Goal: Task Accomplishment & Management: Manage account settings

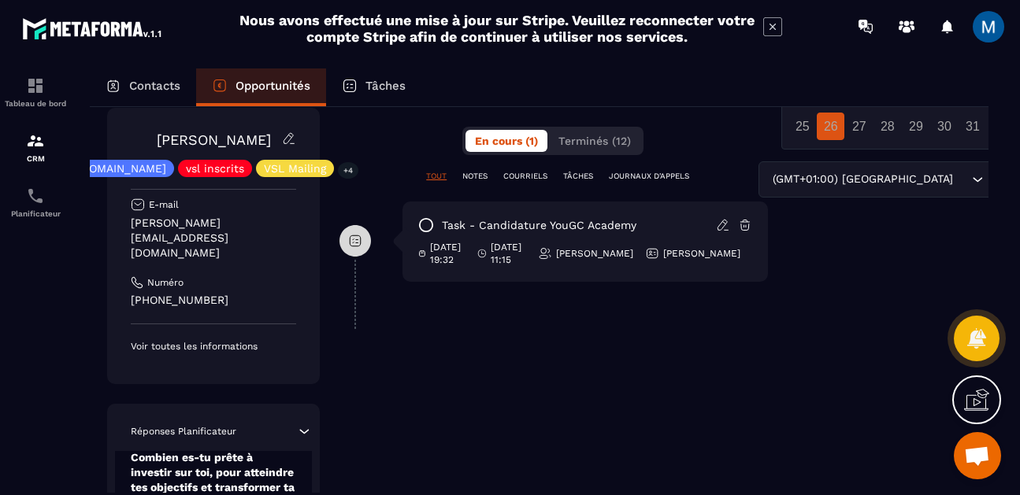
scroll to position [0, 6]
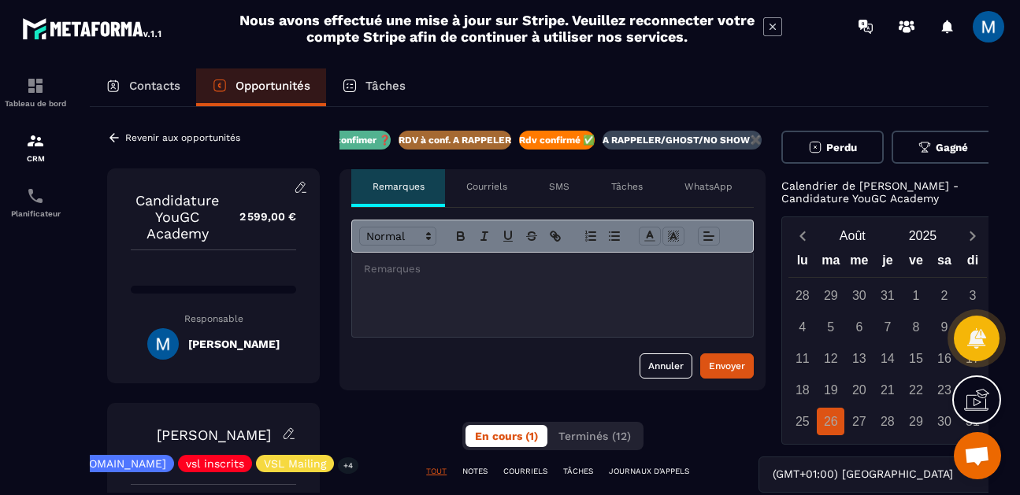
click at [464, 302] on div at bounding box center [552, 295] width 401 height 84
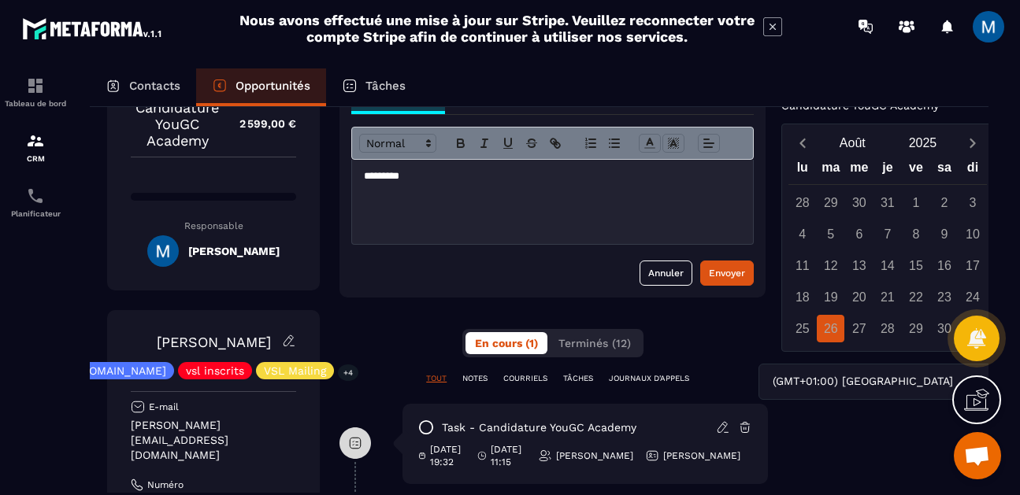
scroll to position [19, 6]
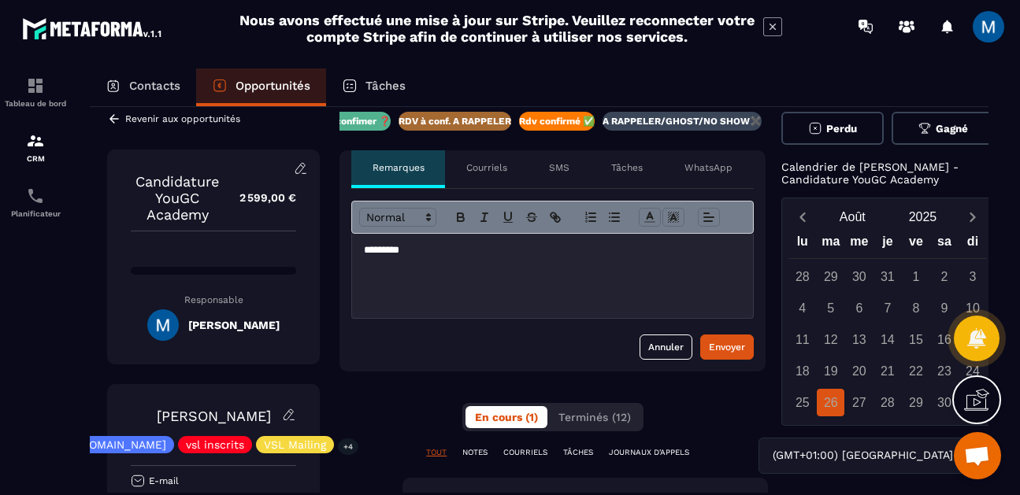
click at [688, 123] on p "A RAPPELER/GHOST/NO SHOW✖️" at bounding box center [681, 121] width 159 height 13
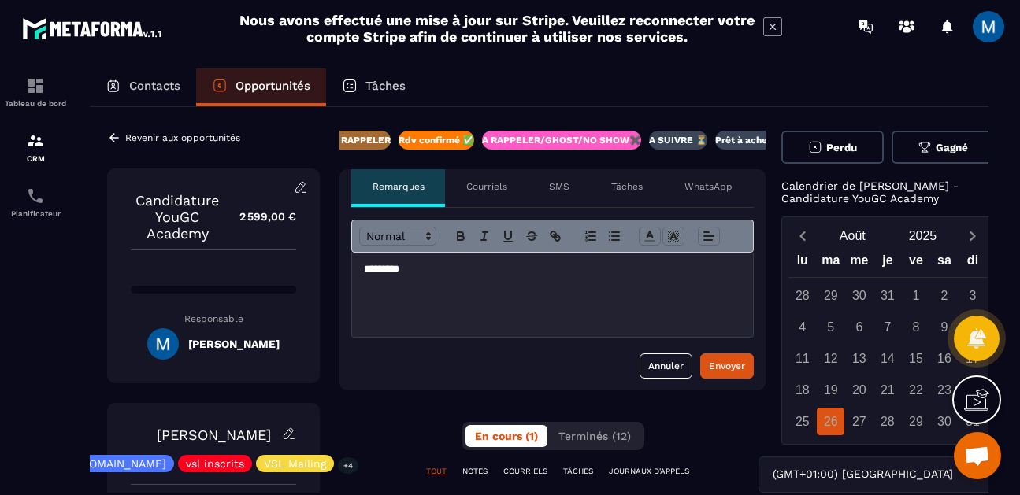
scroll to position [0, 388]
click at [723, 368] on div "Envoyer" at bounding box center [727, 366] width 36 height 16
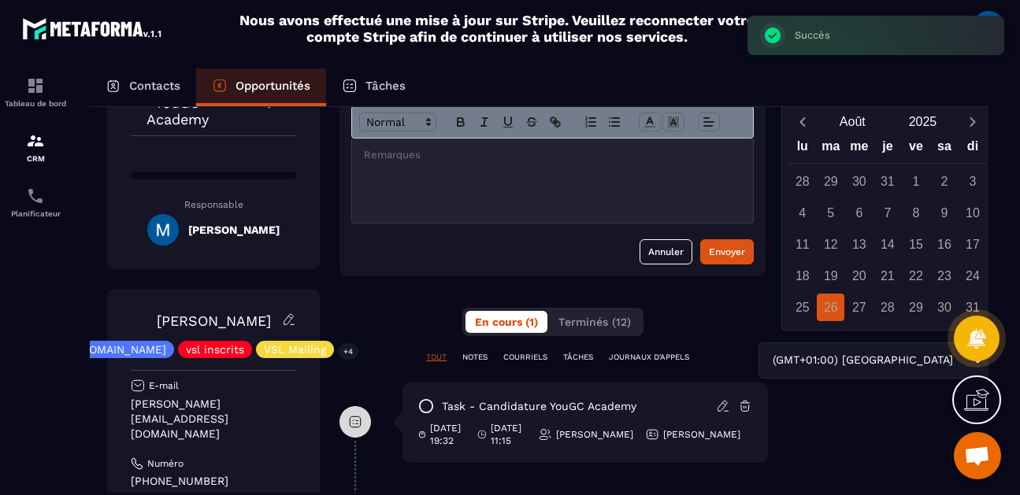
scroll to position [0, 6]
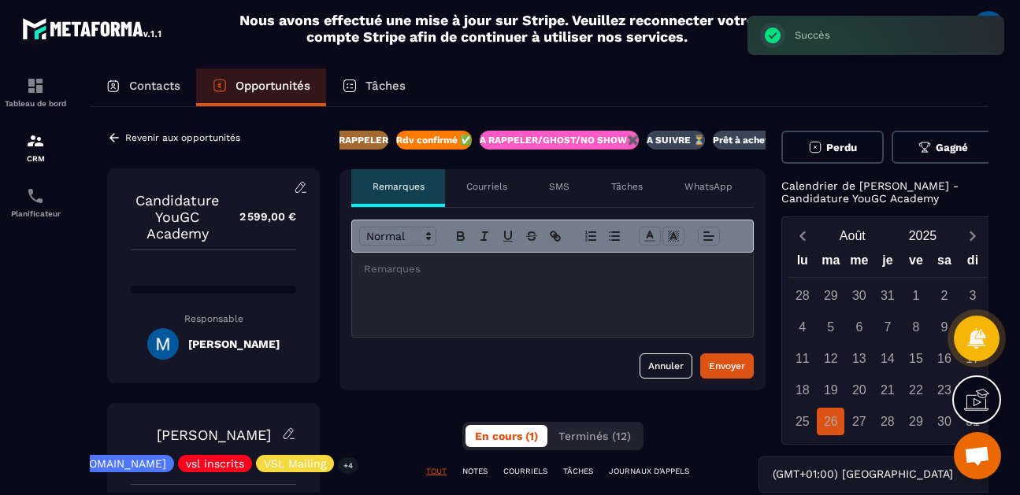
click at [109, 142] on icon at bounding box center [114, 138] width 14 height 14
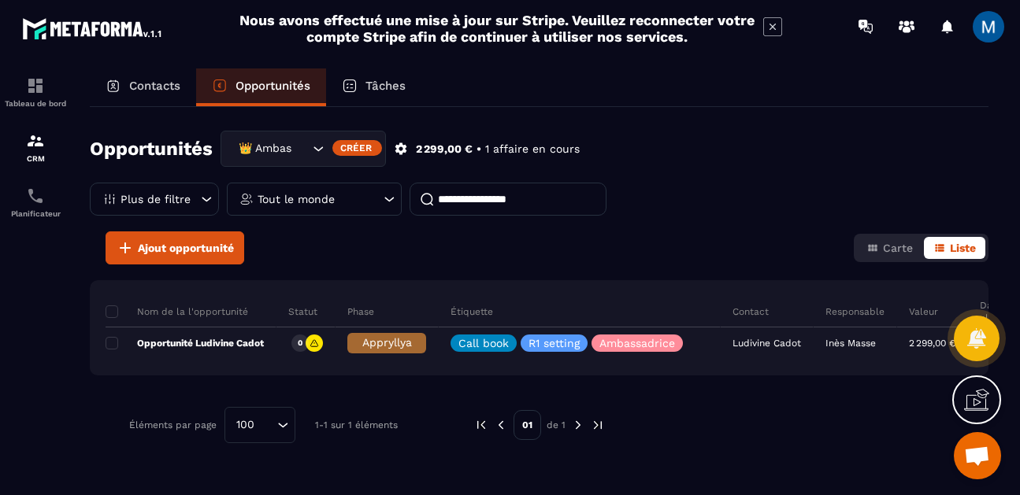
click at [313, 142] on icon "Search for option" at bounding box center [318, 149] width 16 height 16
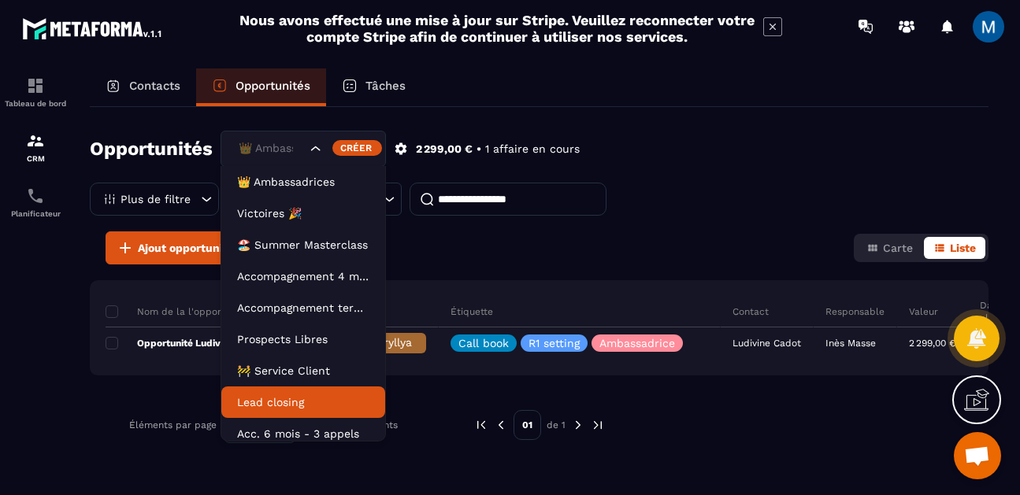
click at [302, 395] on p "Lead closing" at bounding box center [303, 402] width 132 height 16
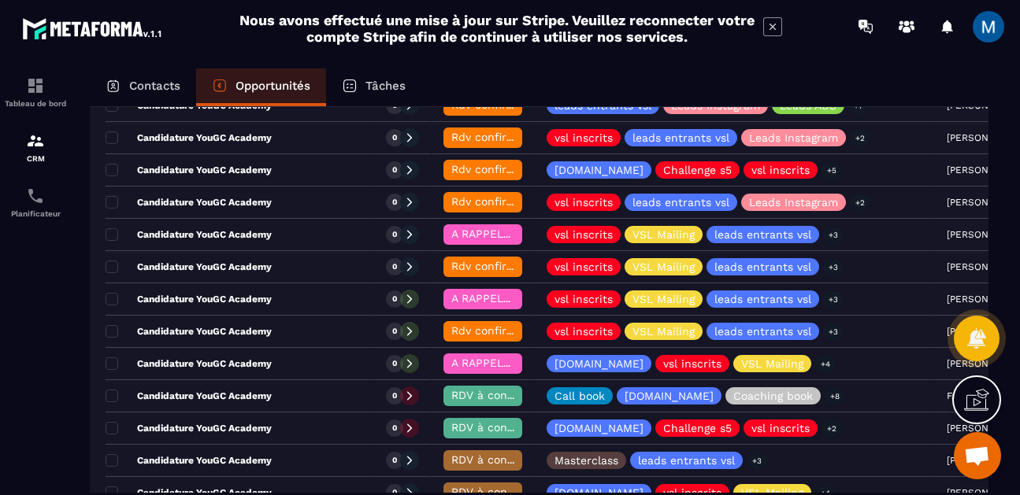
scroll to position [1064, 0]
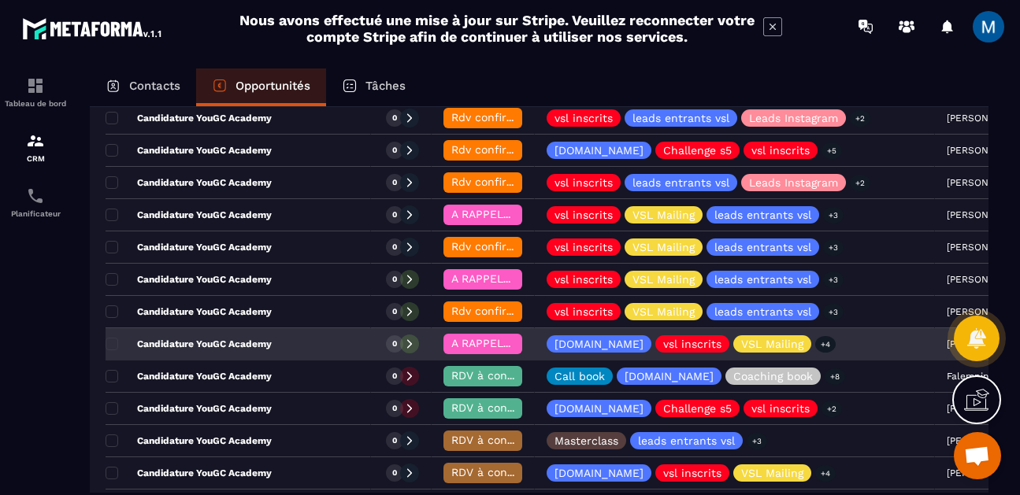
click at [264, 342] on p "Candidature YouGC Academy" at bounding box center [189, 344] width 166 height 13
